Goal: Communication & Community: Answer question/provide support

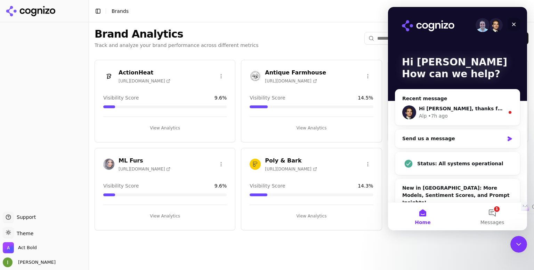
click at [514, 21] on div "Close" at bounding box center [514, 24] width 13 height 13
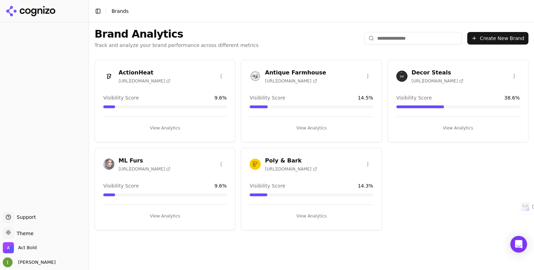
click at [168, 72] on div "ActionHeat https://actionheat.com" at bounding box center [164, 75] width 123 height 15
click at [150, 94] on div "Visibility Score 9.6 %" at bounding box center [164, 97] width 123 height 7
click at [132, 73] on h3 "ActionHeat" at bounding box center [145, 72] width 52 height 8
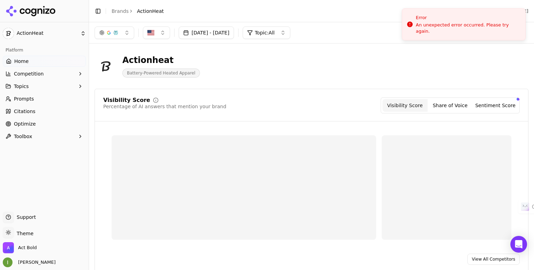
click at [49, 14] on icon at bounding box center [31, 11] width 50 height 10
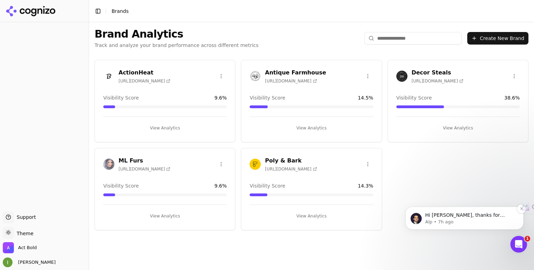
click at [463, 215] on p "Hi [PERSON_NAME], thanks for reaching out. One of the most impactful ways to ge…" at bounding box center [470, 215] width 90 height 7
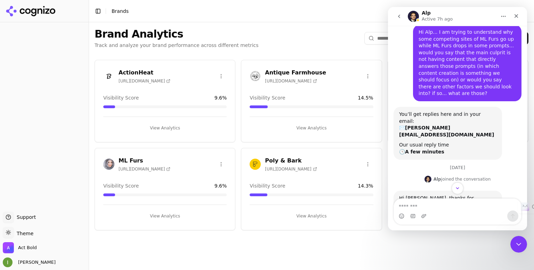
scroll to position [87, 0]
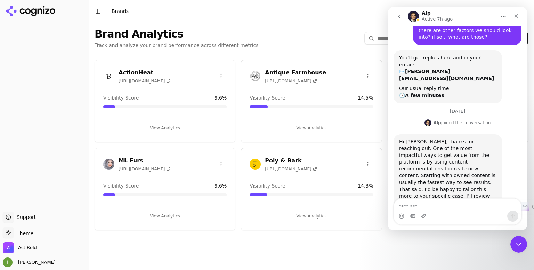
click at [435, 205] on textarea "Message…" at bounding box center [457, 205] width 127 height 12
type textarea "**********"
